Goal: Find contact information: Find contact information

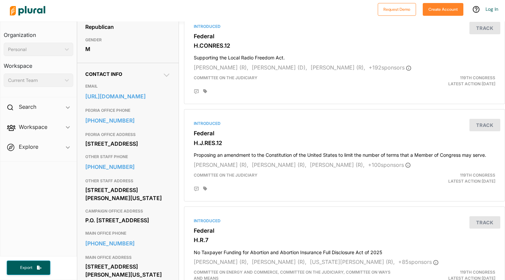
scroll to position [202, 0]
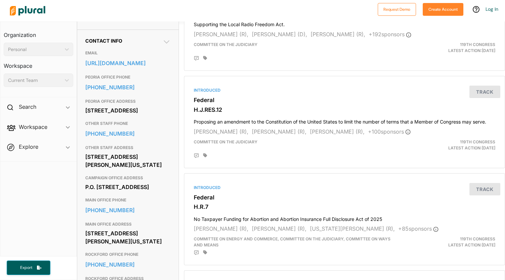
click at [60, 47] on div "Personal" at bounding box center [35, 49] width 54 height 7
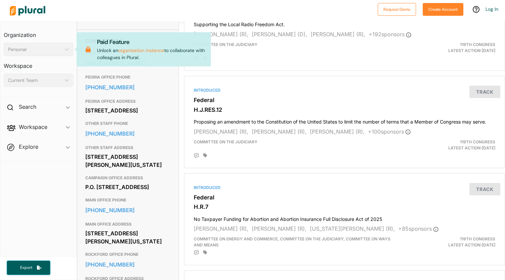
click at [61, 47] on div "Personal" at bounding box center [35, 49] width 54 height 7
click at [64, 49] on icon "ic_keyboard_arrow_down" at bounding box center [65, 49] width 7 height 3
click at [24, 50] on div "Personal" at bounding box center [35, 49] width 54 height 7
click at [112, 8] on div at bounding box center [191, 11] width 368 height 24
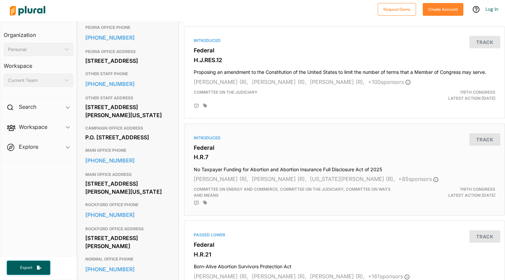
scroll to position [276, 0]
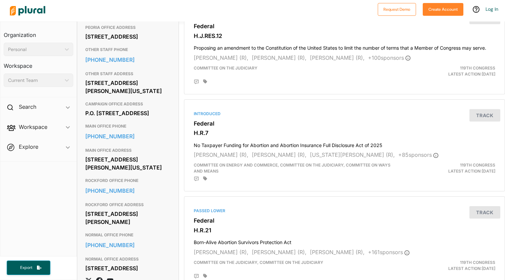
click at [3, 207] on nav "Organization Personal ic_keyboard_arrow_down Personal Workspace Current Team ic…" at bounding box center [38, 139] width 77 height 235
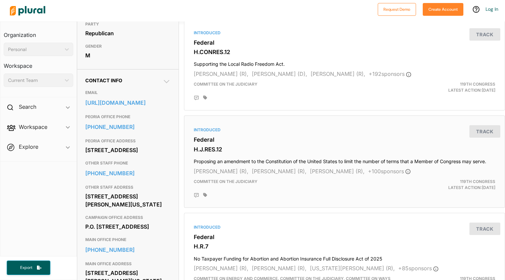
scroll to position [168, 0]
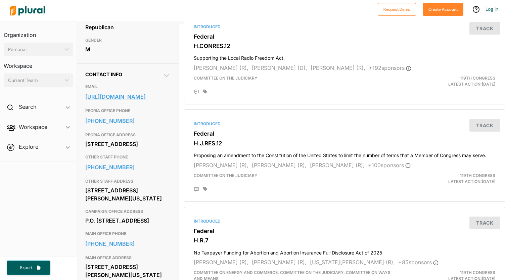
click at [140, 102] on link "[URL][DOMAIN_NAME]" at bounding box center [127, 97] width 85 height 10
